Goal: Information Seeking & Learning: Find specific fact

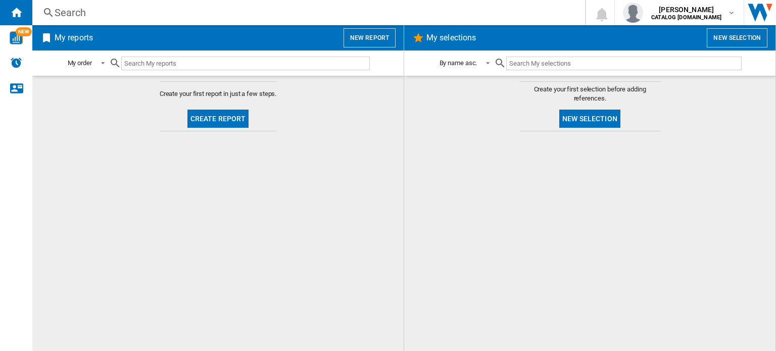
click at [61, 6] on div "Search" at bounding box center [307, 13] width 504 height 14
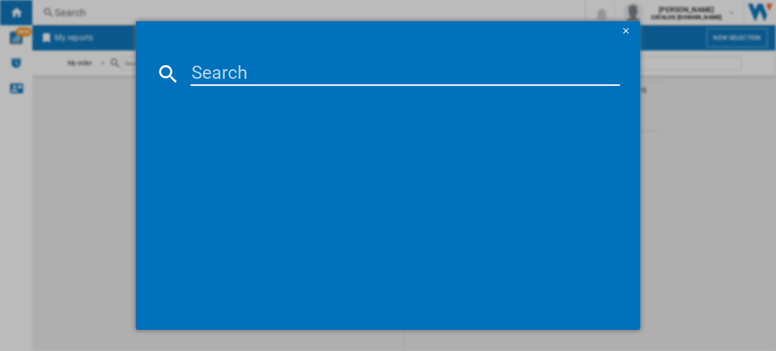
click at [204, 70] on input at bounding box center [404, 74] width 429 height 24
paste input "7Ex3M2wa"
type input "7Ex3M2wa"
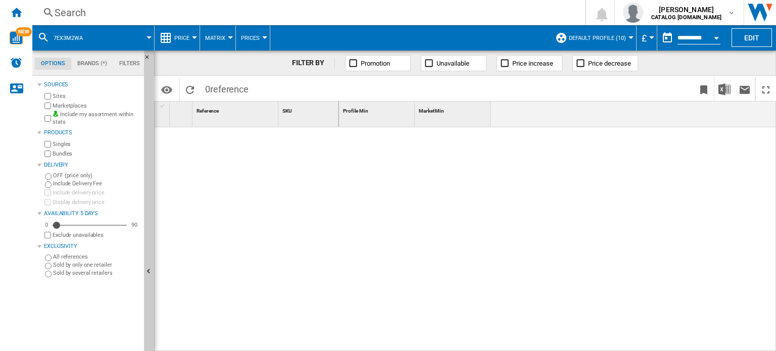
click at [67, 12] on div "Search" at bounding box center [307, 13] width 504 height 14
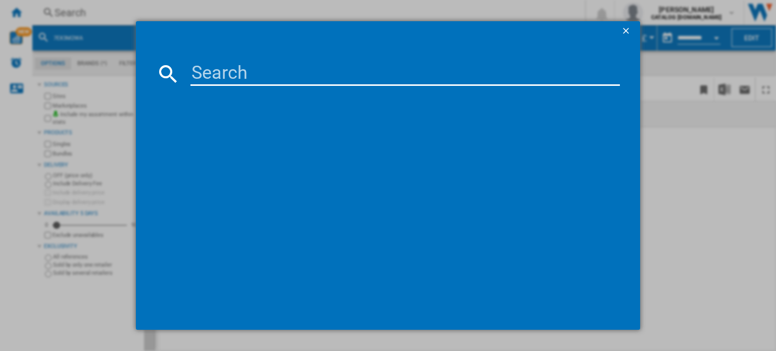
click at [203, 79] on input at bounding box center [404, 74] width 429 height 24
click at [323, 74] on input at bounding box center [404, 74] width 429 height 24
paste input "TR819A4B"
type input "TR819A4B"
